Goal: Find specific page/section: Find specific page/section

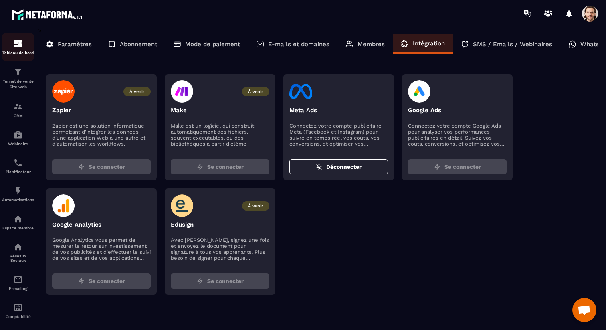
click at [21, 48] on img at bounding box center [18, 44] width 10 height 10
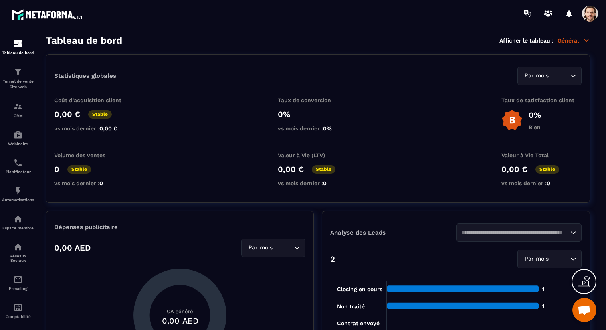
click at [581, 38] on p "Général" at bounding box center [573, 40] width 32 height 7
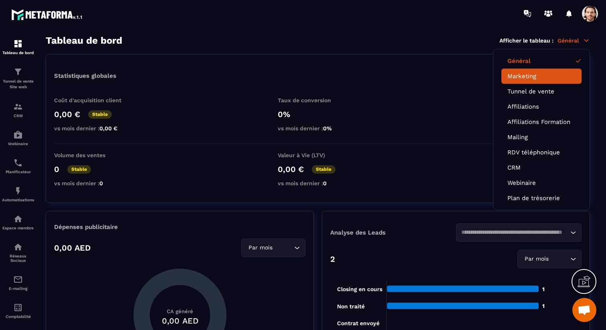
click at [538, 76] on link "Marketing" at bounding box center [541, 76] width 68 height 7
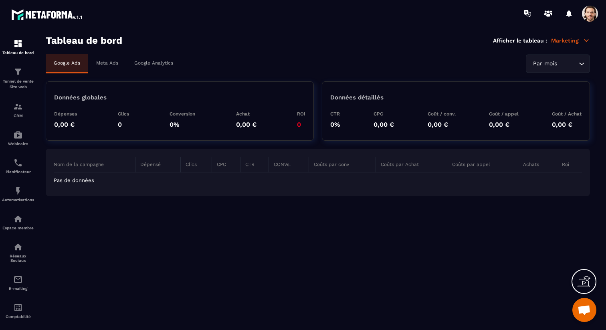
click at [115, 61] on p "Meta Ads" at bounding box center [107, 63] width 22 height 6
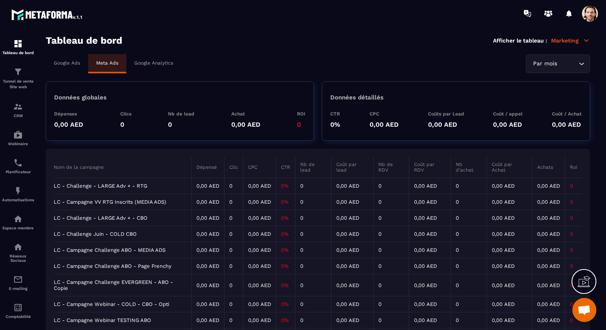
click at [549, 65] on div "Par mois" at bounding box center [553, 63] width 47 height 9
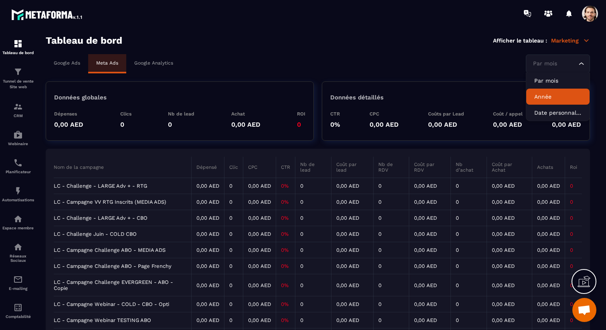
click at [550, 94] on p "Année" at bounding box center [557, 97] width 47 height 8
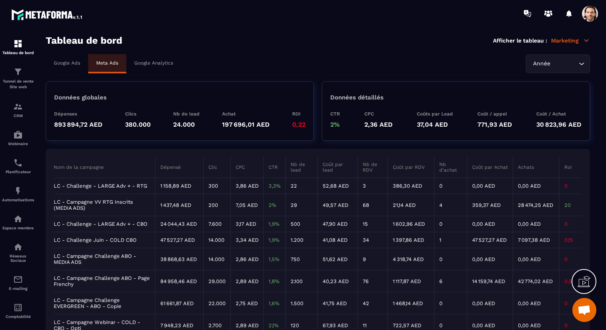
click at [557, 67] on input "Search for option" at bounding box center [564, 63] width 25 height 9
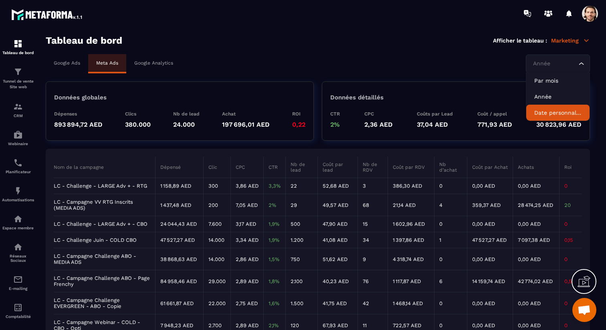
click at [554, 109] on p "Date personnalisée" at bounding box center [557, 113] width 47 height 8
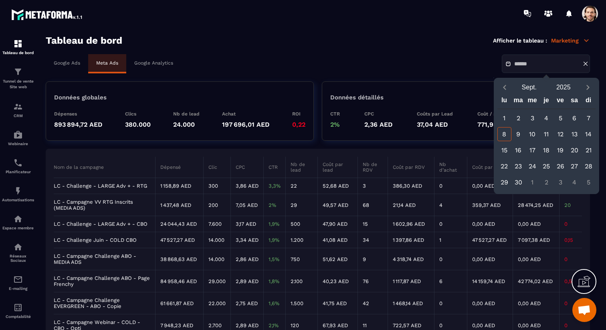
click at [463, 58] on div "Google Ads Meta Ads Google Analytics" at bounding box center [318, 63] width 544 height 19
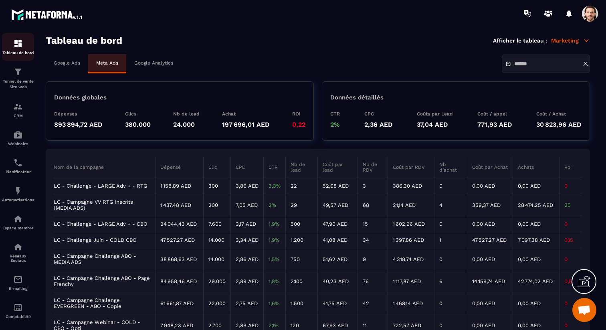
click at [20, 53] on p "Tableau de bord" at bounding box center [18, 52] width 32 height 4
